Goal: Task Accomplishment & Management: Manage account settings

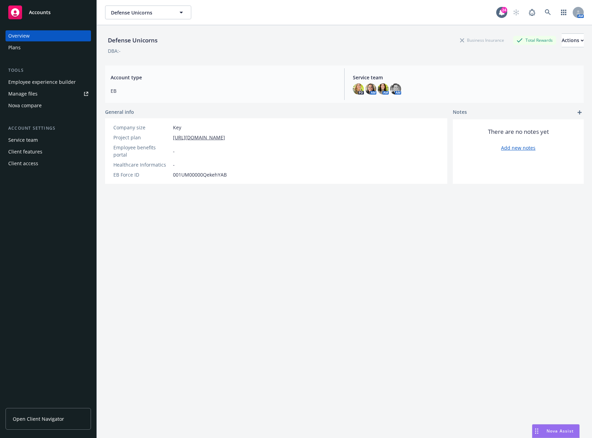
click at [22, 48] on div "Plans" at bounding box center [48, 47] width 80 height 11
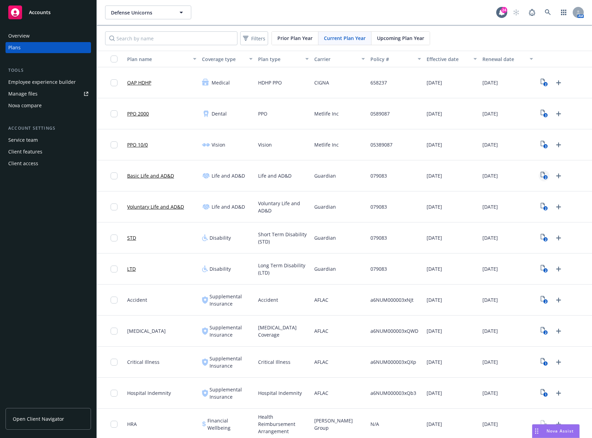
click at [541, 175] on icon "2" at bounding box center [544, 176] width 7 height 8
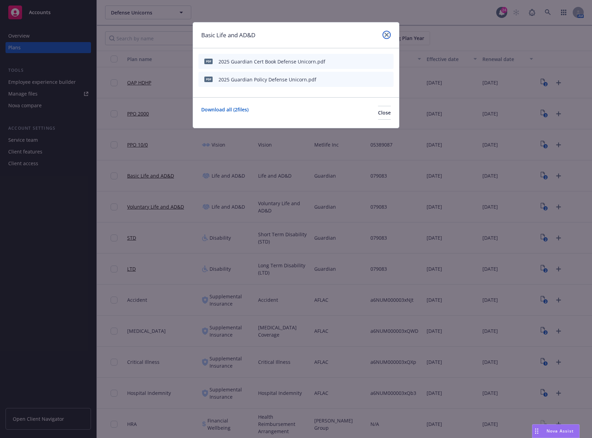
click at [386, 37] on link "close" at bounding box center [387, 35] width 8 height 8
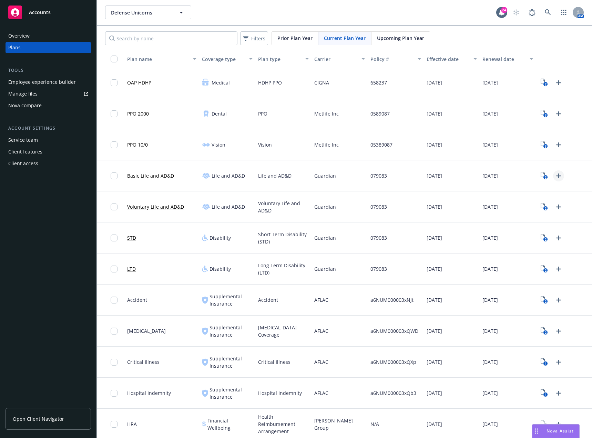
click at [555, 175] on icon "Upload Plan Documents" at bounding box center [559, 176] width 8 height 8
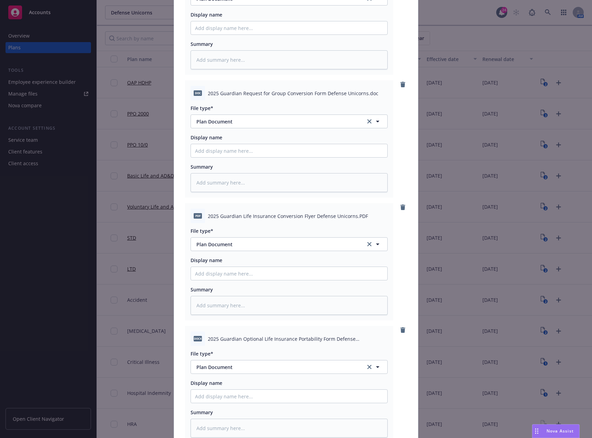
scroll to position [463, 0]
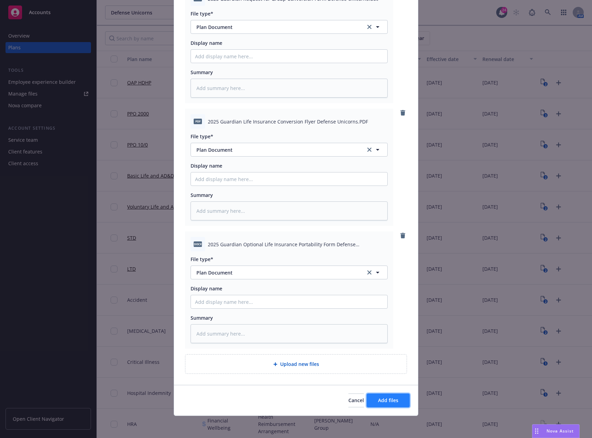
click at [378, 401] on span "Add files" at bounding box center [388, 400] width 20 height 7
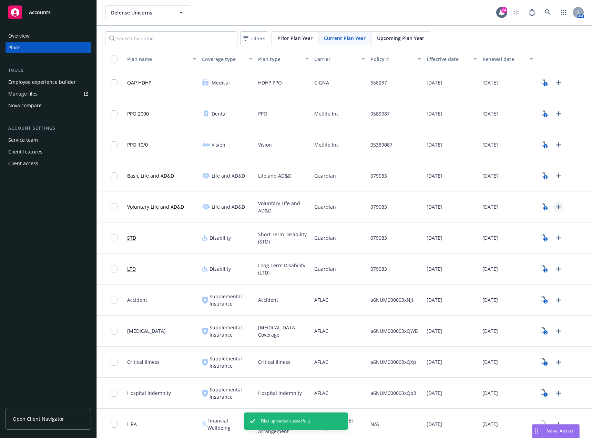
click at [555, 206] on icon "Upload Plan Documents" at bounding box center [559, 207] width 8 height 8
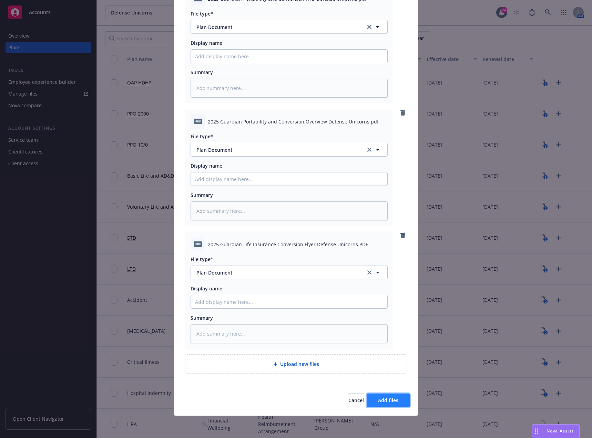
click at [395, 397] on span "Add files" at bounding box center [388, 400] width 20 height 7
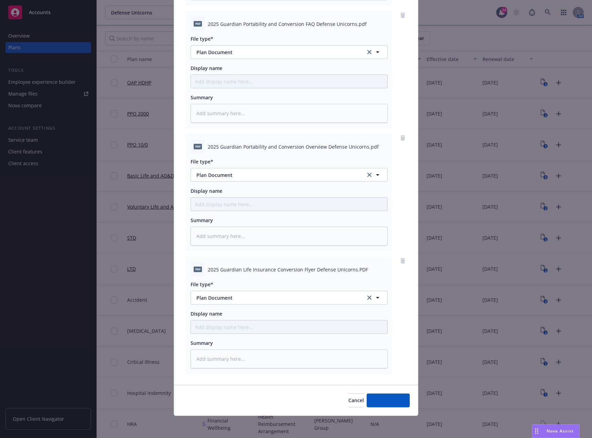
scroll to position [315, 0]
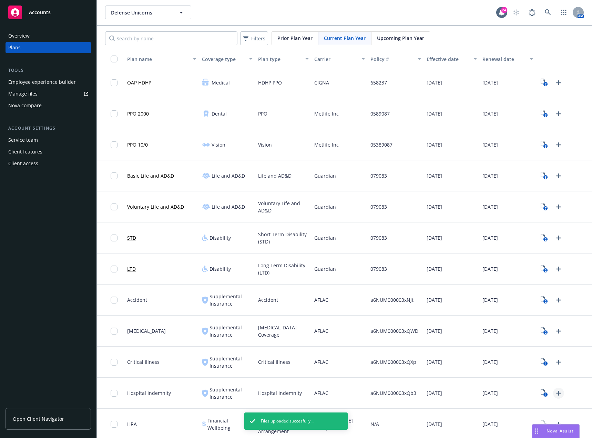
click at [556, 393] on icon "Upload Plan Documents" at bounding box center [558, 392] width 5 height 5
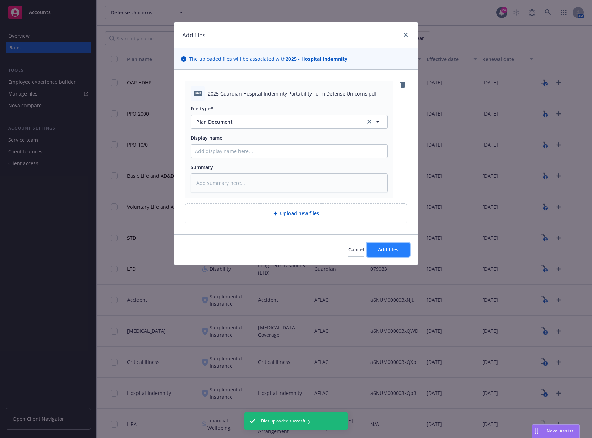
click at [383, 249] on span "Add files" at bounding box center [388, 249] width 20 height 7
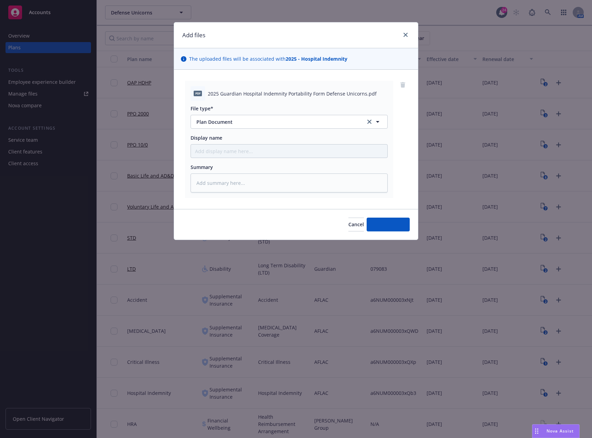
type textarea "x"
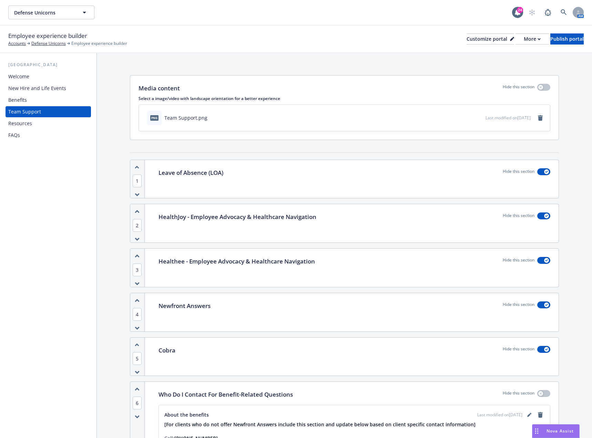
click at [23, 97] on div "Benefits" at bounding box center [17, 99] width 19 height 11
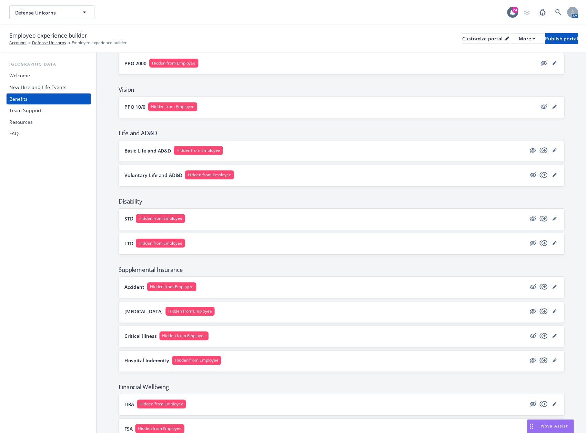
scroll to position [138, 0]
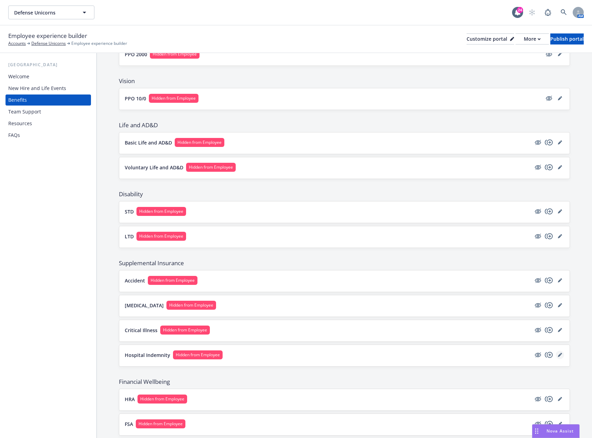
click at [558, 354] on icon "editPencil" at bounding box center [560, 355] width 4 height 4
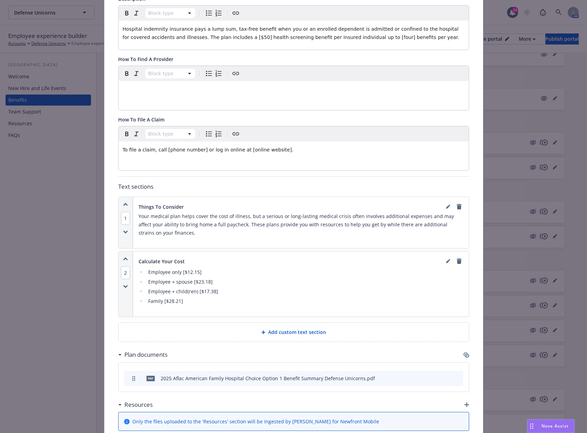
scroll to position [227, 0]
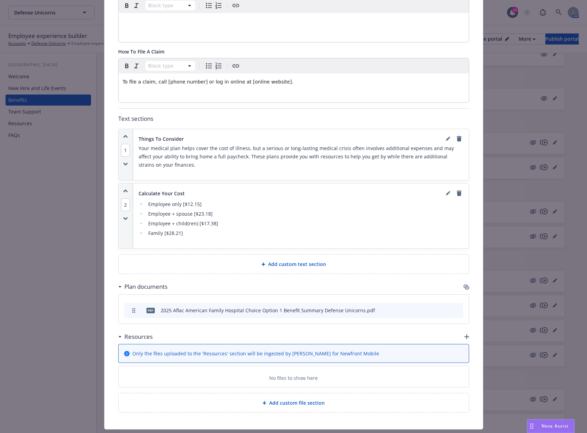
click at [465, 338] on icon "button" at bounding box center [466, 336] width 5 height 5
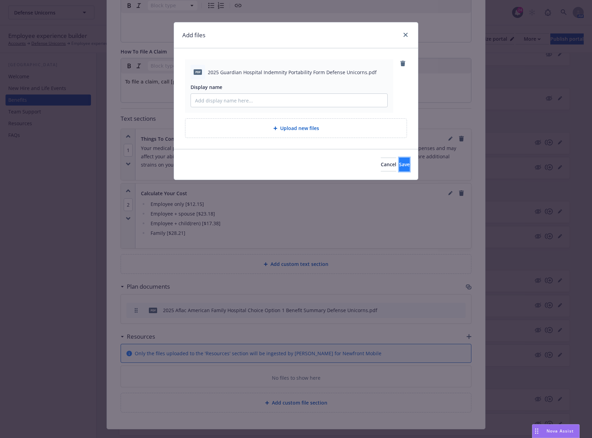
click at [399, 163] on span "Save" at bounding box center [404, 164] width 11 height 7
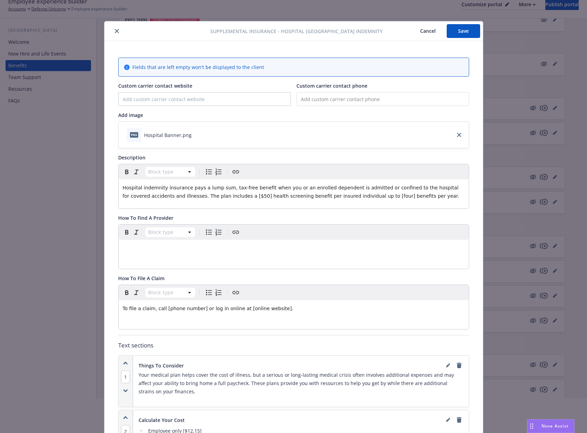
scroll to position [0, 0]
click at [458, 38] on button "Save" at bounding box center [463, 32] width 33 height 14
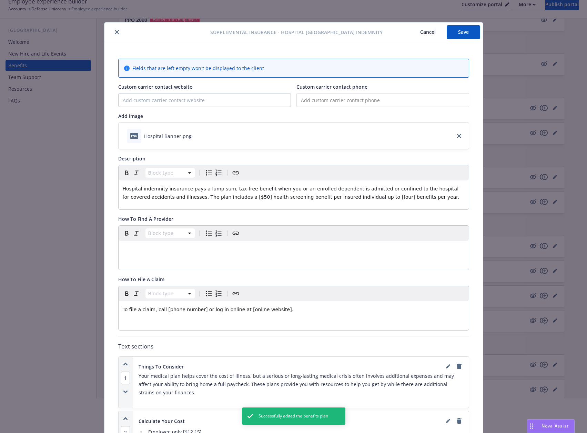
click at [115, 31] on icon "close" at bounding box center [117, 32] width 4 height 4
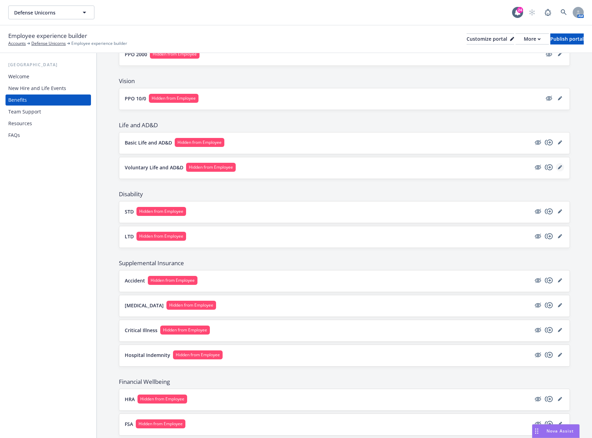
click at [558, 168] on icon "editPencil" at bounding box center [560, 167] width 4 height 4
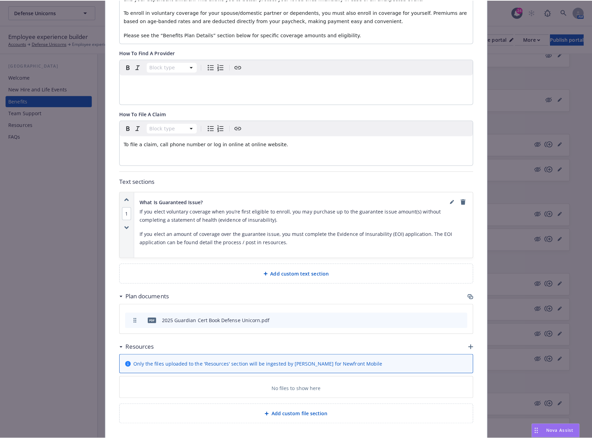
scroll to position [245, 0]
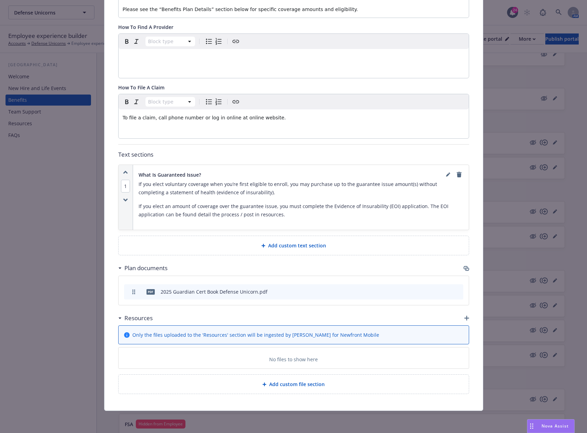
click at [464, 318] on icon "button" at bounding box center [466, 317] width 5 height 5
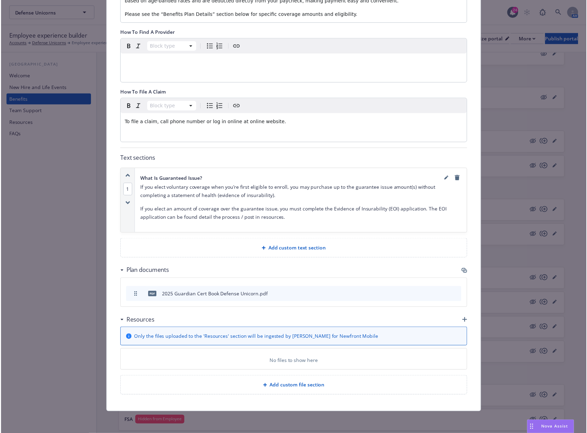
scroll to position [240, 0]
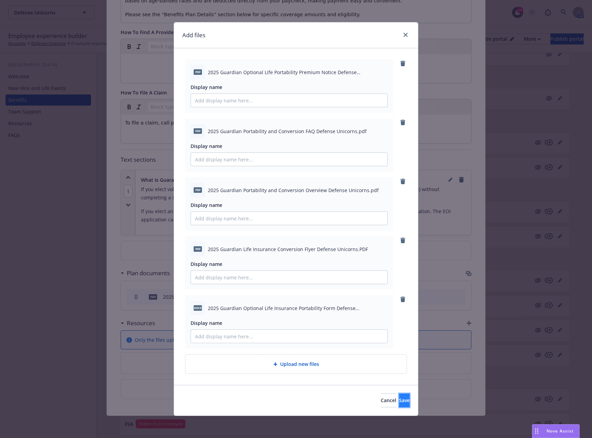
click at [399, 403] on span "Save" at bounding box center [404, 400] width 11 height 7
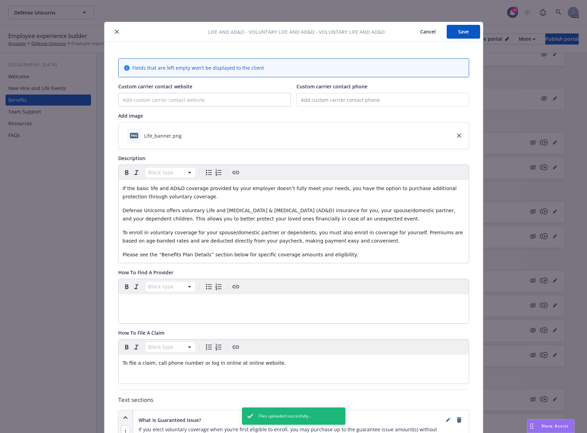
scroll to position [0, 0]
click at [463, 33] on button "Save" at bounding box center [463, 32] width 33 height 14
click at [110, 30] on div at bounding box center [157, 32] width 101 height 8
click at [115, 33] on icon "close" at bounding box center [117, 32] width 4 height 4
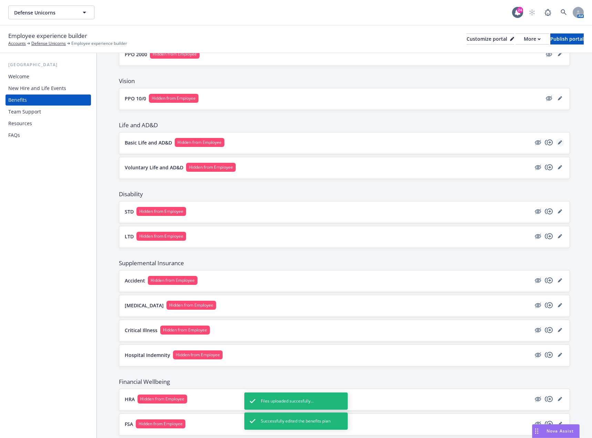
click at [558, 143] on icon "editPencil" at bounding box center [559, 142] width 3 height 3
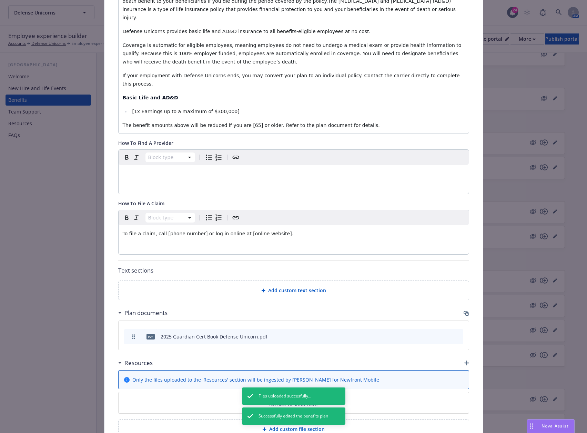
scroll to position [224, 0]
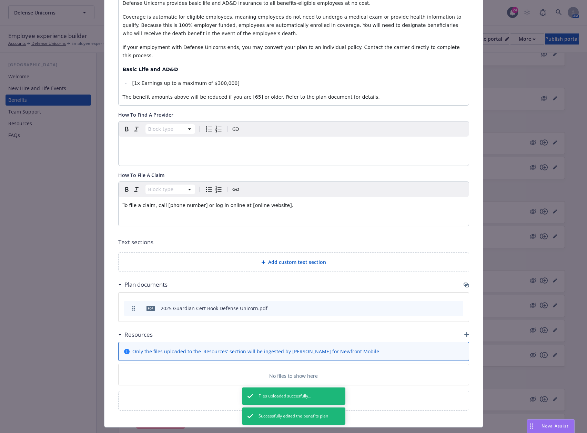
click at [464, 332] on icon "button" at bounding box center [466, 334] width 5 height 5
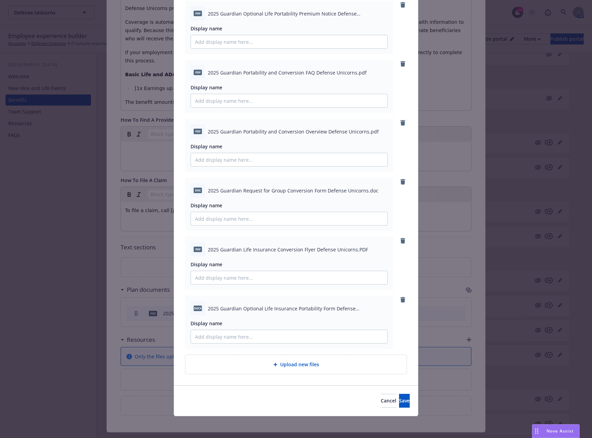
scroll to position [59, 0]
click at [399, 398] on span "Save" at bounding box center [404, 400] width 11 height 7
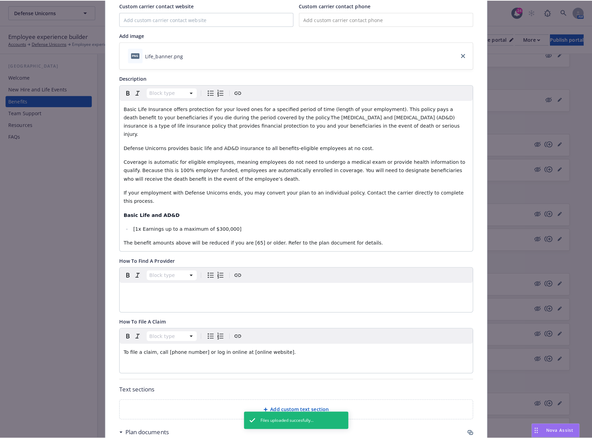
scroll to position [0, 0]
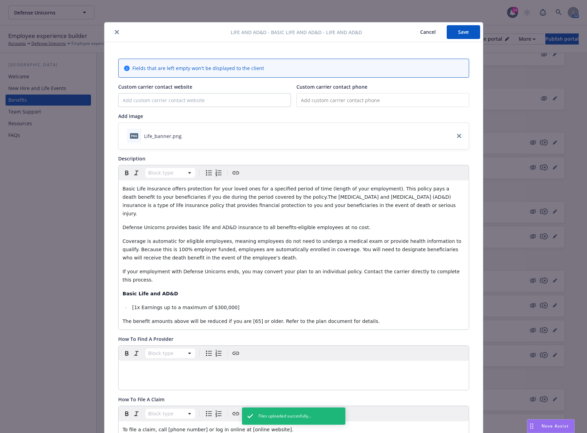
click at [458, 37] on button "Save" at bounding box center [463, 32] width 33 height 14
click at [115, 32] on icon "close" at bounding box center [117, 32] width 4 height 4
